Goal: Task Accomplishment & Management: Complete application form

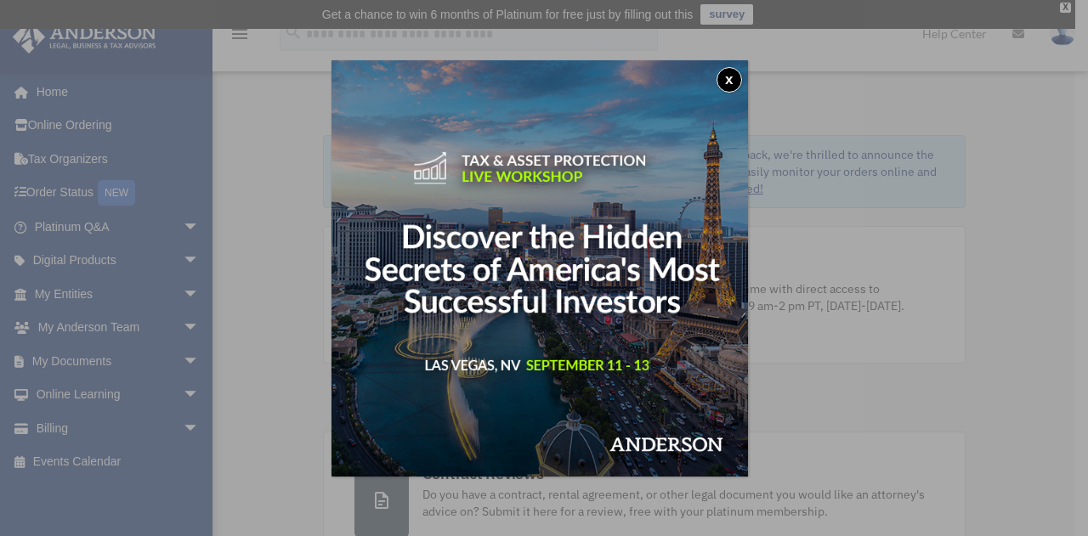
click at [731, 83] on button "x" at bounding box center [728, 79] width 25 height 25
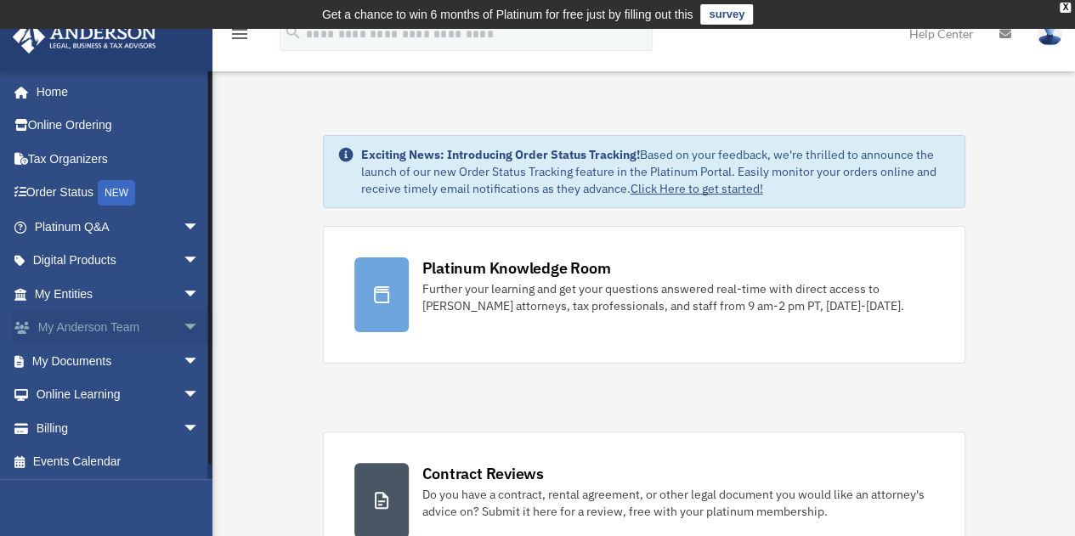
click at [66, 336] on link "My [PERSON_NAME] Team arrow_drop_down" at bounding box center [118, 328] width 213 height 34
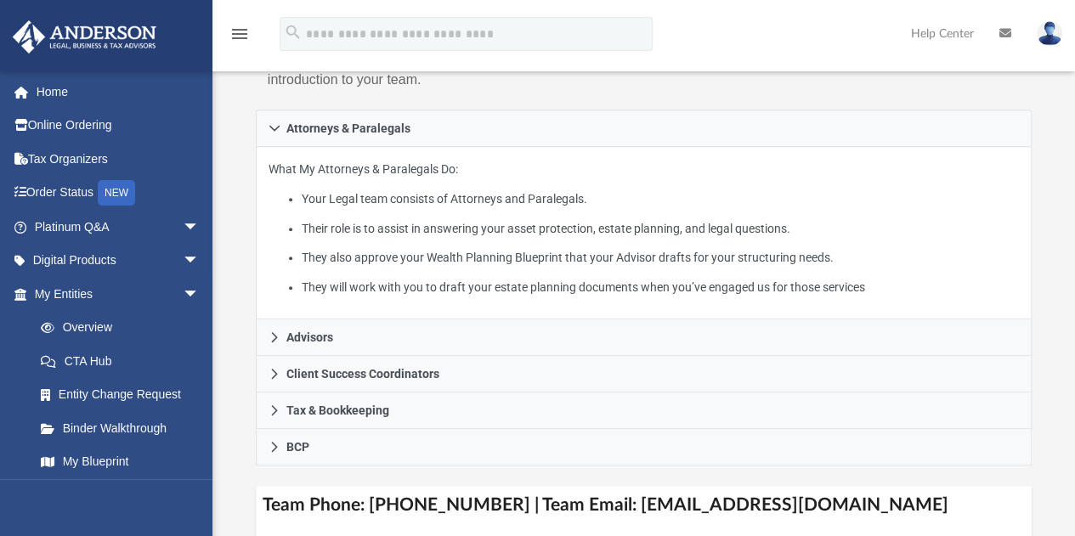
scroll to position [322, 0]
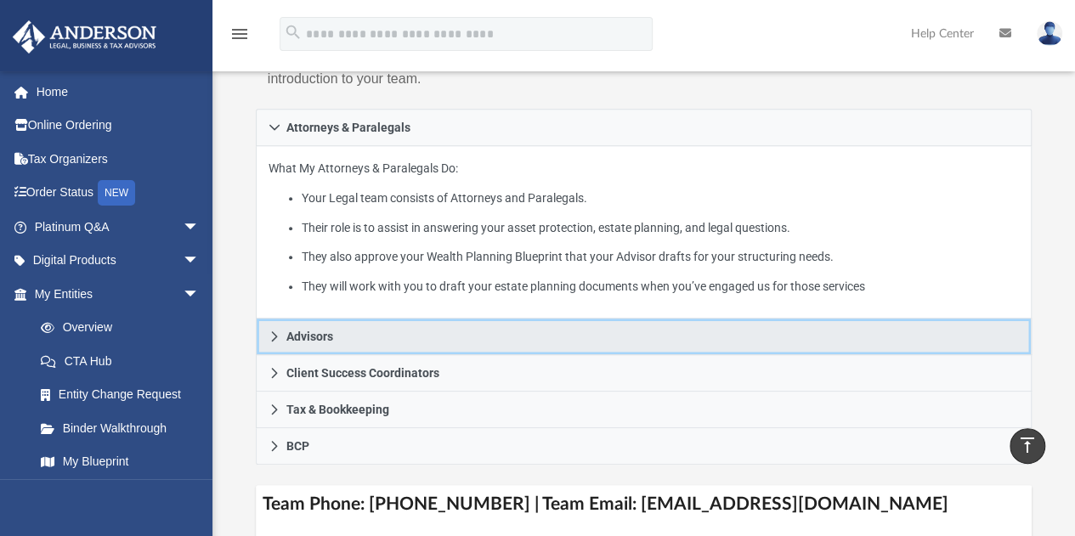
click at [959, 342] on link "Advisors" at bounding box center [644, 337] width 777 height 37
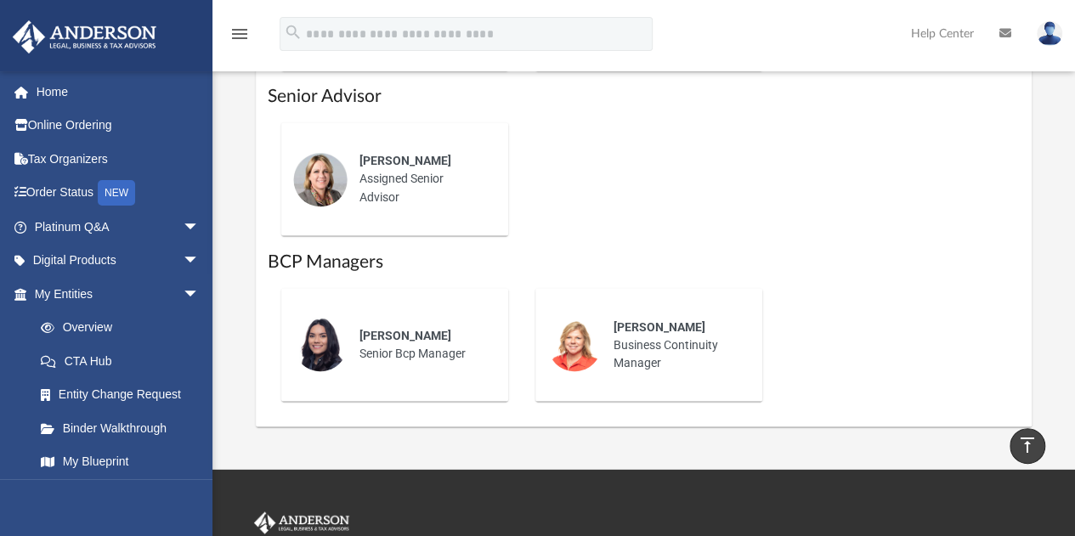
scroll to position [1434, 0]
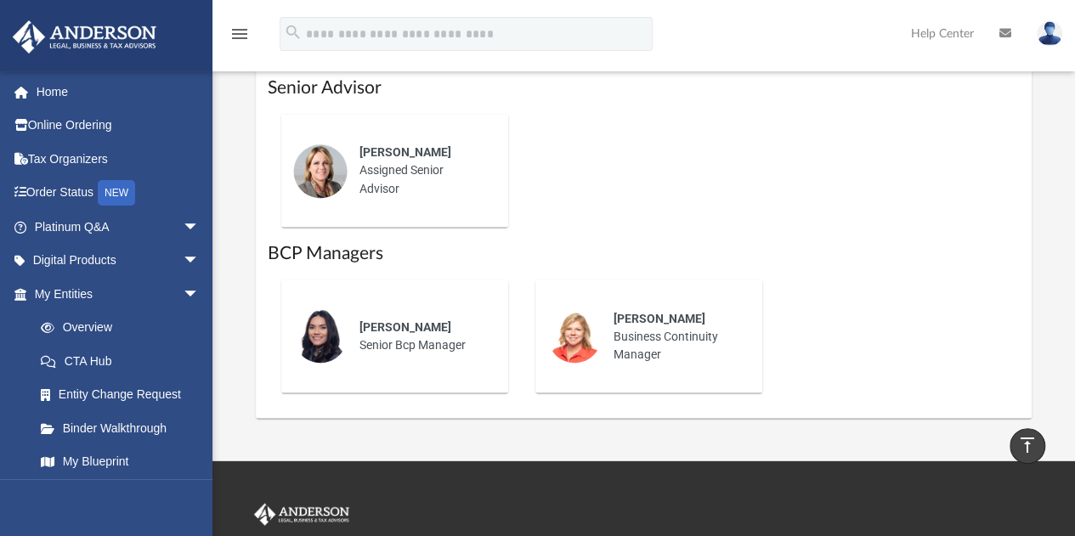
click at [1000, 329] on div "Perla Galindo Senior Bcp Manager Mary Levy Business Continuity Manager" at bounding box center [644, 336] width 753 height 140
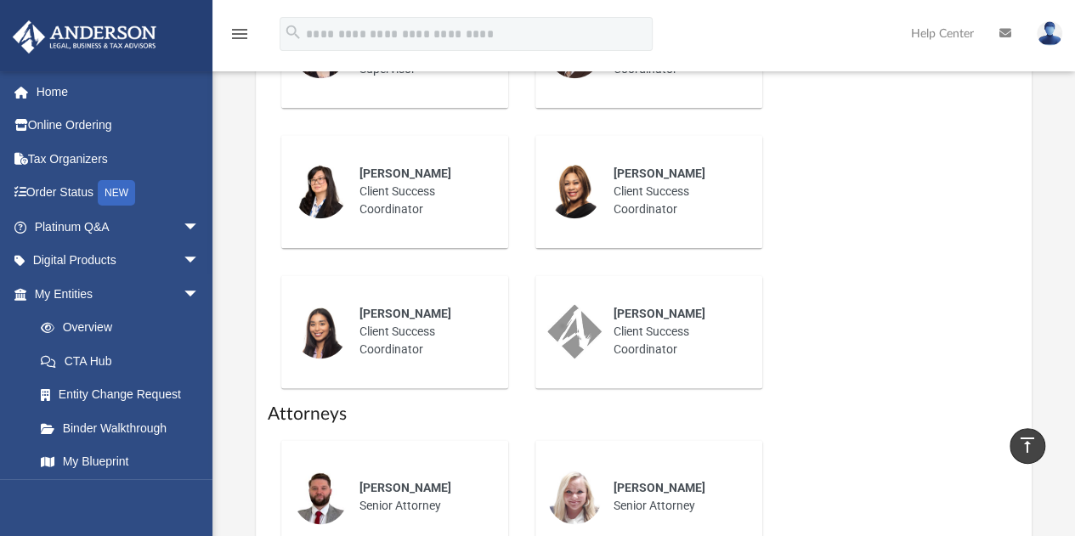
scroll to position [942, 0]
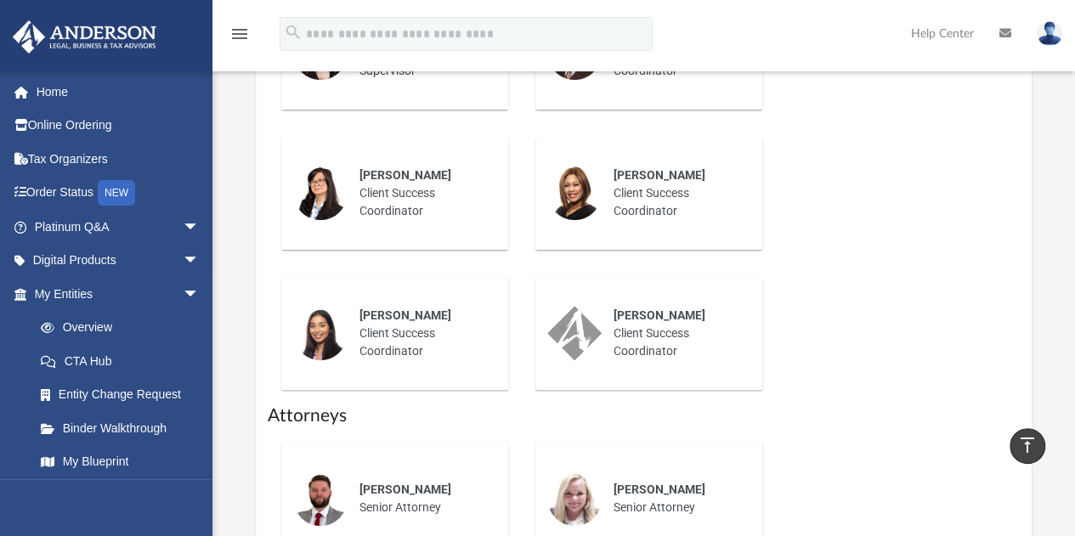
click at [991, 325] on div "Jennie Wilson Client Success Supervisor Jay Barlao Client Success Coordinator N…" at bounding box center [644, 193] width 753 height 421
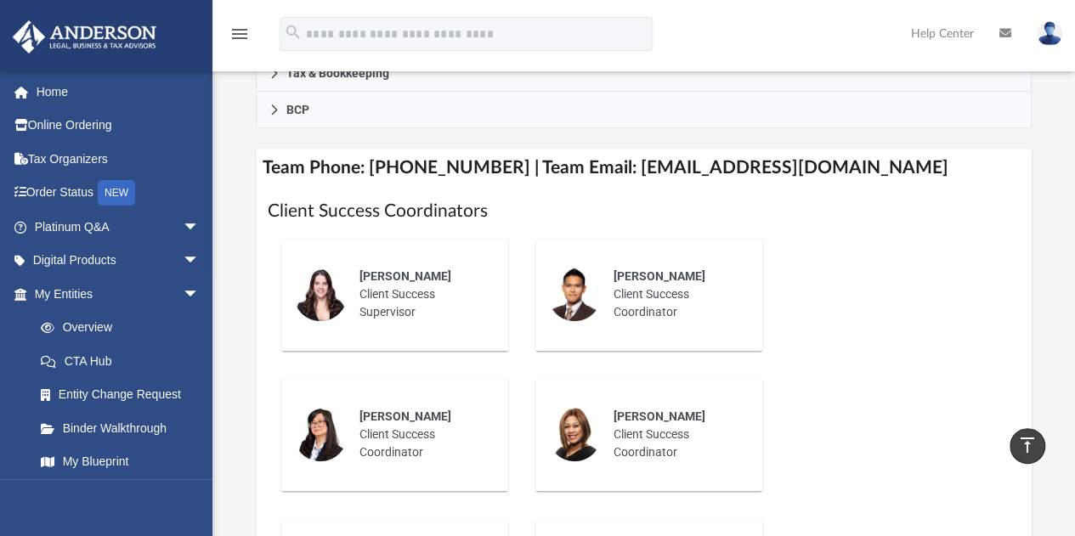
scroll to position [699, 0]
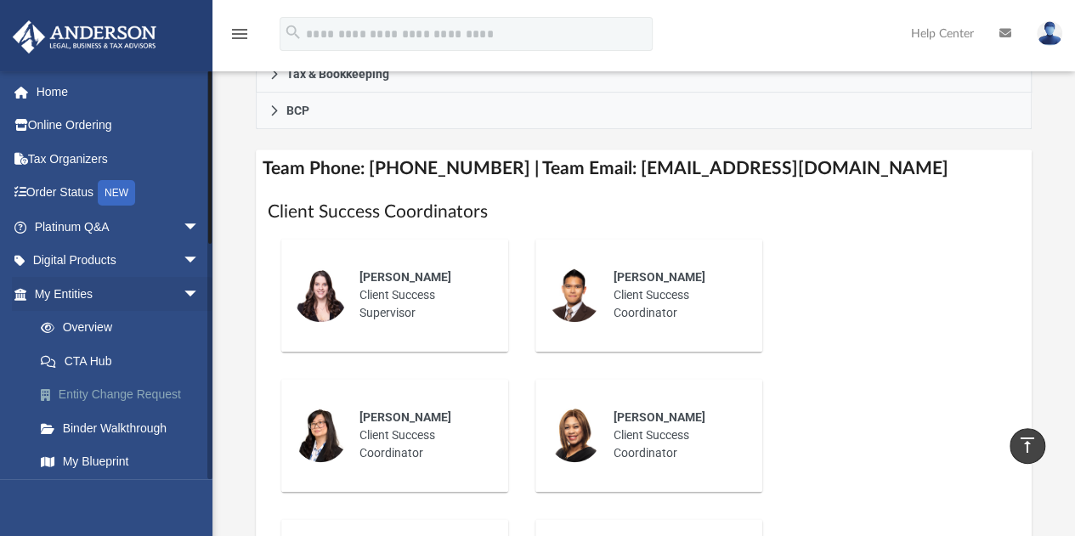
click at [82, 405] on link "Entity Change Request" at bounding box center [124, 395] width 201 height 34
